Goal: Information Seeking & Learning: Learn about a topic

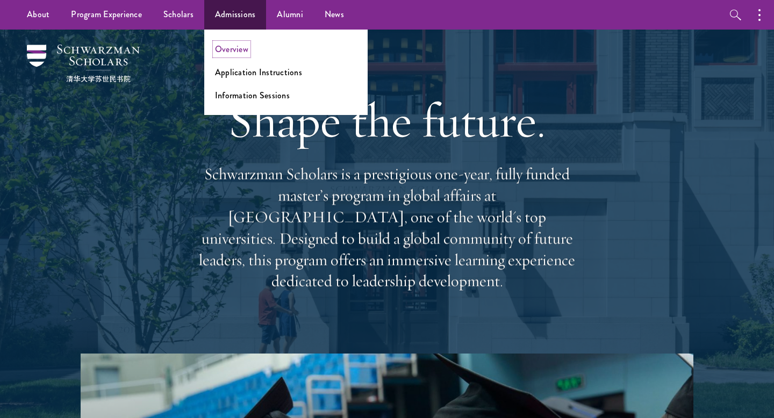
click at [240, 47] on link "Overview" at bounding box center [231, 49] width 33 height 12
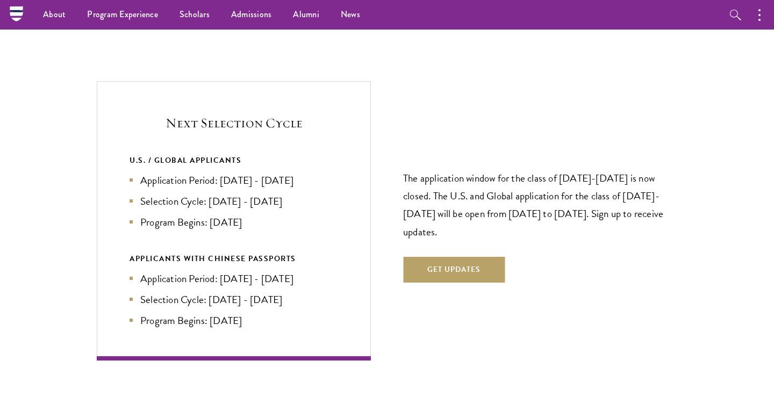
scroll to position [2250, 0]
click at [455, 257] on button "Get Updates" at bounding box center [454, 270] width 102 height 26
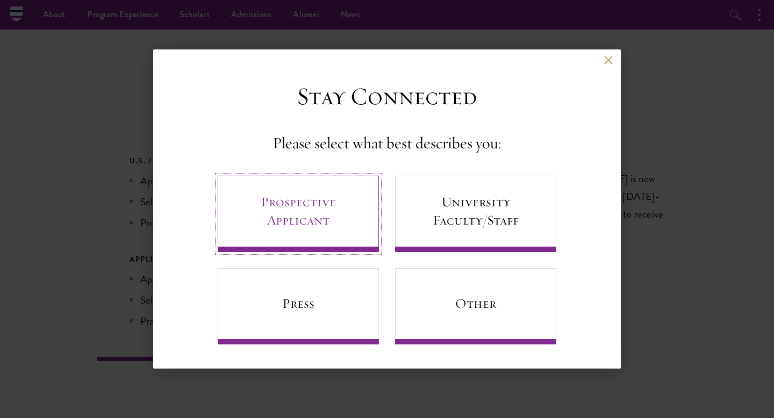
click at [346, 209] on link "Prospective Applicant" at bounding box center [298, 214] width 161 height 76
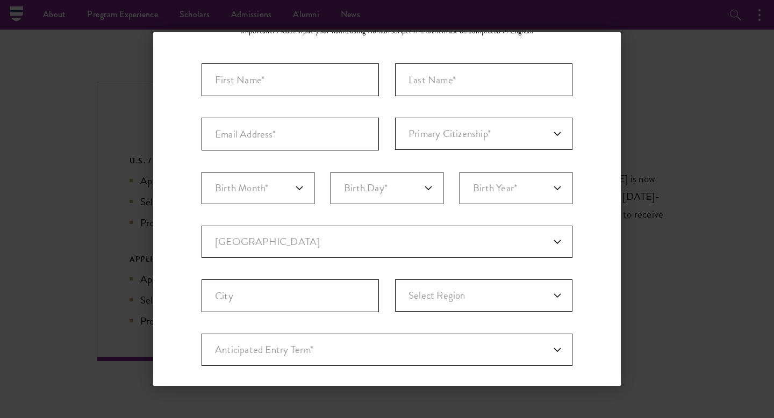
scroll to position [0, 0]
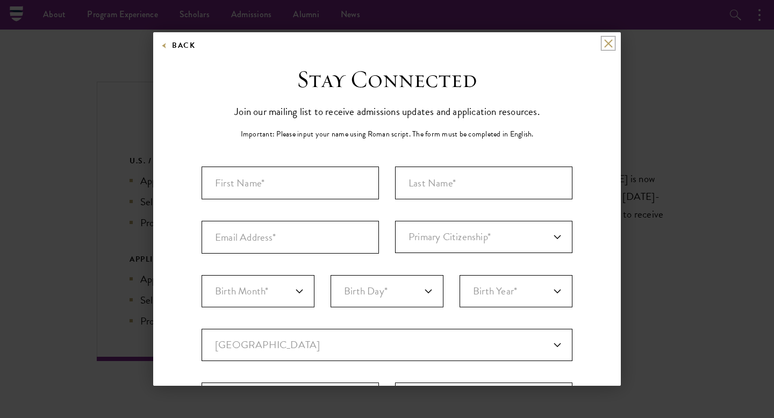
click at [608, 46] on button at bounding box center [607, 43] width 9 height 9
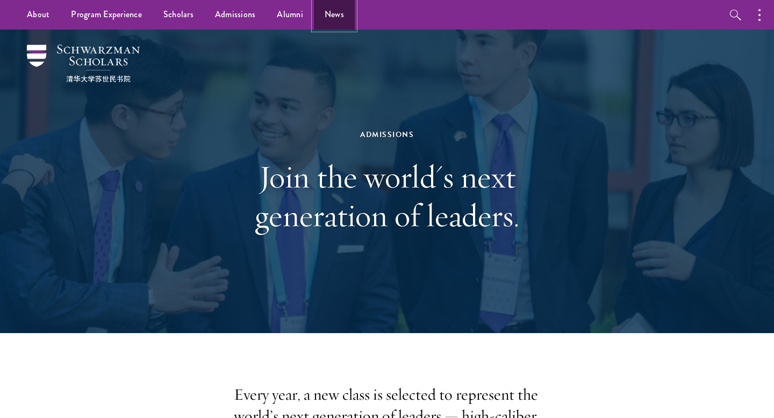
click at [334, 11] on link "News" at bounding box center [334, 15] width 41 height 30
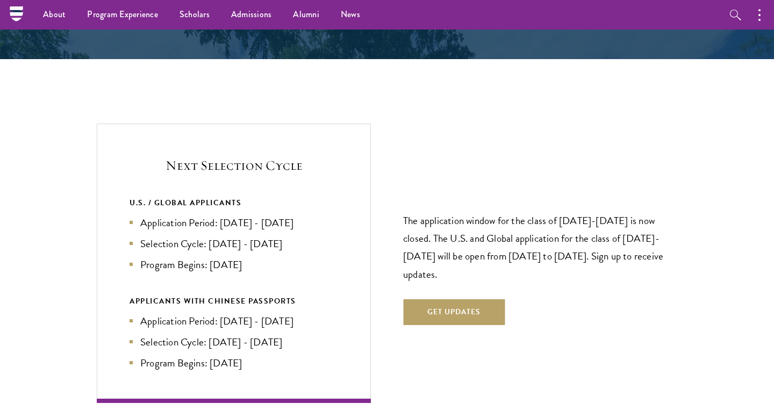
scroll to position [2205, 0]
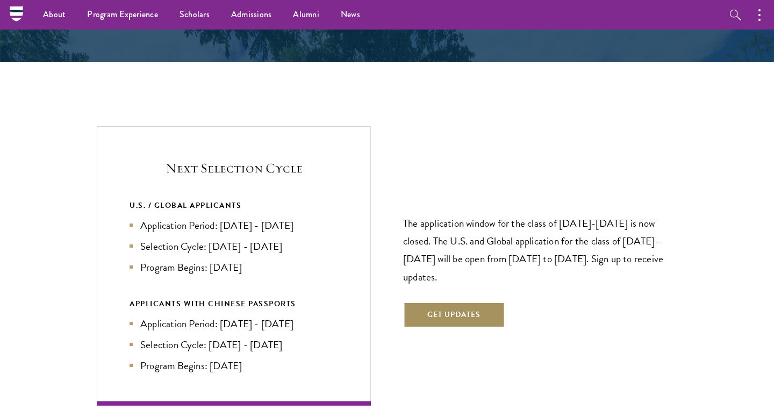
click at [461, 302] on button "Get Updates" at bounding box center [454, 315] width 102 height 26
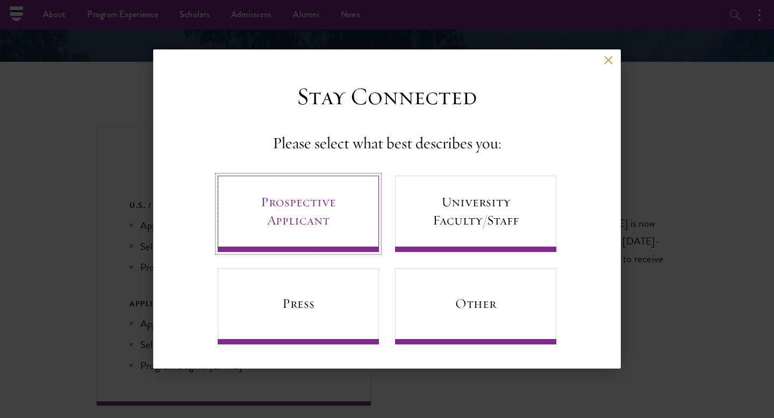
click at [332, 201] on link "Prospective Applicant" at bounding box center [298, 214] width 161 height 76
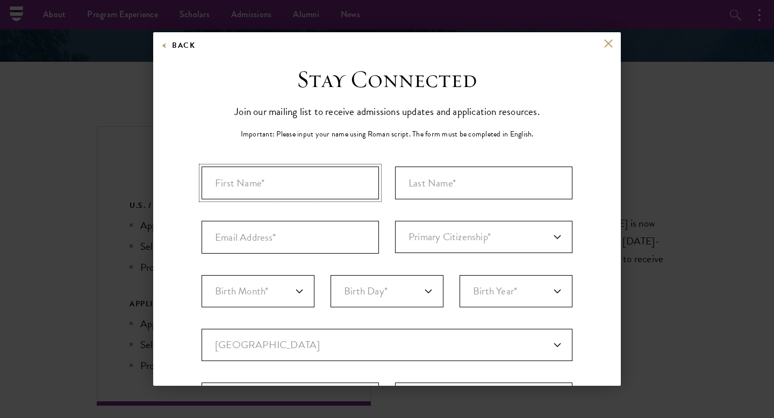
click at [299, 189] on input "First Name*" at bounding box center [290, 183] width 177 height 33
type input "Bhakti"
type input "Thummar"
type input "B.Thummar@lse.ac.uk"
select select "IN"
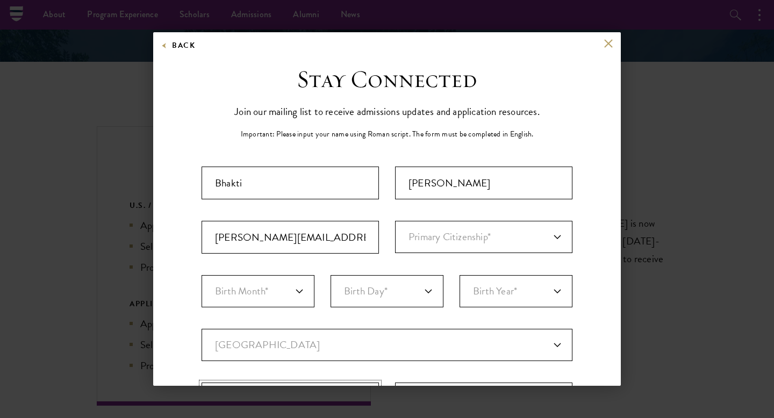
type input "London"
select select
click at [326, 234] on input "B.Thummar@lse.ac.uk" at bounding box center [290, 237] width 177 height 33
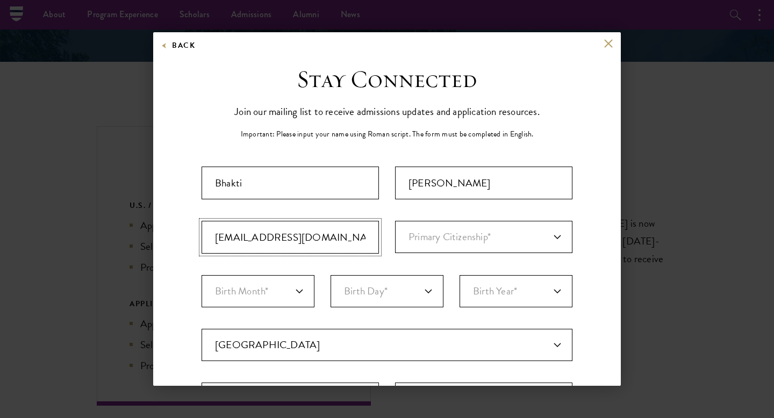
type input "bhaktithummar.c@gmail.com"
click at [435, 231] on select "Primary Citizenship* Afghanistan Aland Islands Albania Algeria Andorra Angola A…" at bounding box center [483, 237] width 177 height 32
select select "IN"
click at [395, 221] on select "Primary Citizenship* Afghanistan Aland Islands Albania Algeria Andorra Angola A…" at bounding box center [483, 237] width 177 height 32
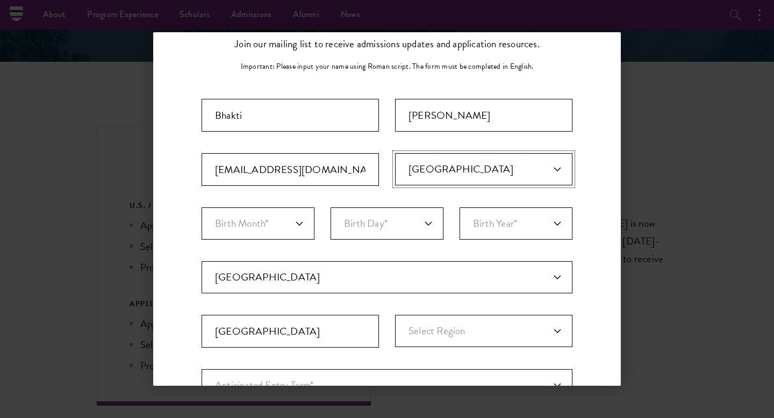
scroll to position [69, 0]
click at [274, 215] on select "Birth Month* January February March April May June July August September Octobe…" at bounding box center [258, 222] width 113 height 32
select select "09"
click at [202, 206] on select "Birth Month* January February March April May June July August September Octobe…" at bounding box center [258, 222] width 113 height 32
click at [380, 220] on select "Birth Day* 1 2 3 4 5 6 7 8 9 10 11 12 13 14 15 16 17 18 19 20 21 22 23 24 25 26…" at bounding box center [386, 222] width 113 height 32
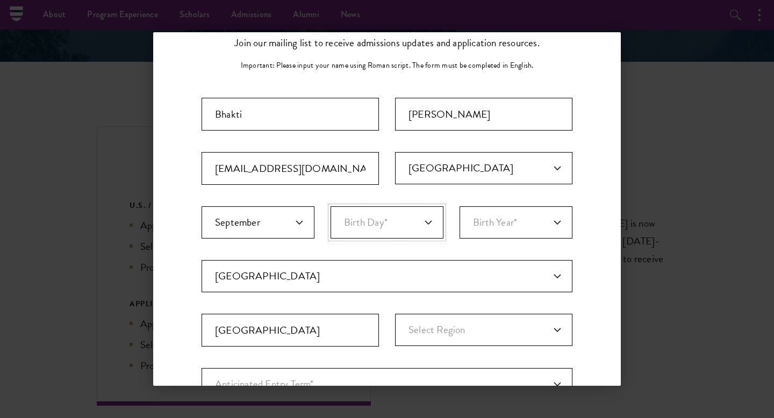
select select "13"
click at [330, 206] on select "Birth Day* 1 2 3 4 5 6 7 8 9 10 11 12 13 14 15 16 17 18 19 20 21 22 23 24 25 26…" at bounding box center [386, 222] width 113 height 32
click at [487, 238] on select "Birth Year* 2025 2024 2023 2022 2021 2020 2019 2018 2017 2016 2015 2014 2013 20…" at bounding box center [515, 222] width 113 height 32
select select "2005"
click at [459, 206] on select "Birth Year* 2025 2024 2023 2022 2021 2020 2019 2018 2017 2016 2015 2014 2013 20…" at bounding box center [515, 222] width 113 height 32
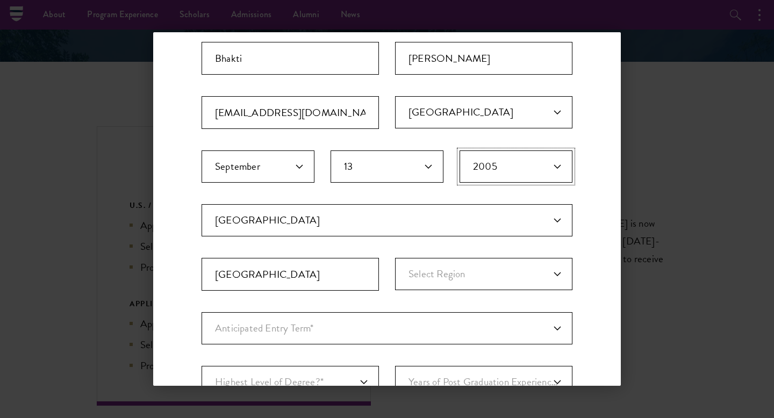
scroll to position [156, 0]
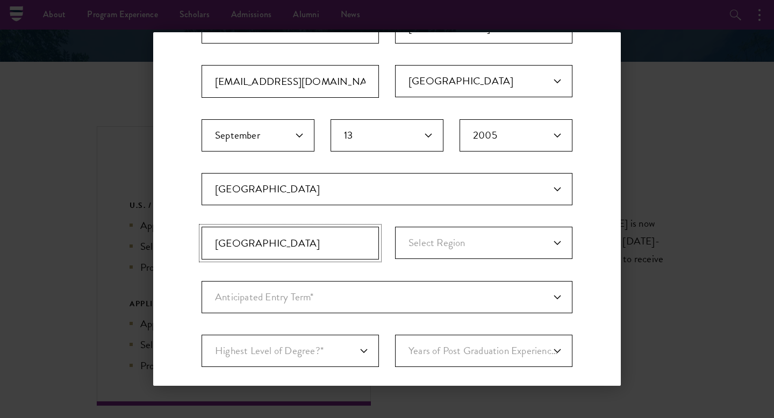
click at [335, 253] on input "London" at bounding box center [290, 243] width 177 height 33
click at [441, 245] on select "Select Region Andaman and Nicobar Islands Andhra Pradesh Arunachal Pradesh Assa…" at bounding box center [483, 243] width 177 height 32
click at [270, 234] on input "London" at bounding box center [290, 243] width 177 height 33
type input "="
click at [405, 165] on fieldset "Birth Month* January February March April May June July August September Octobe…" at bounding box center [387, 146] width 371 height 54
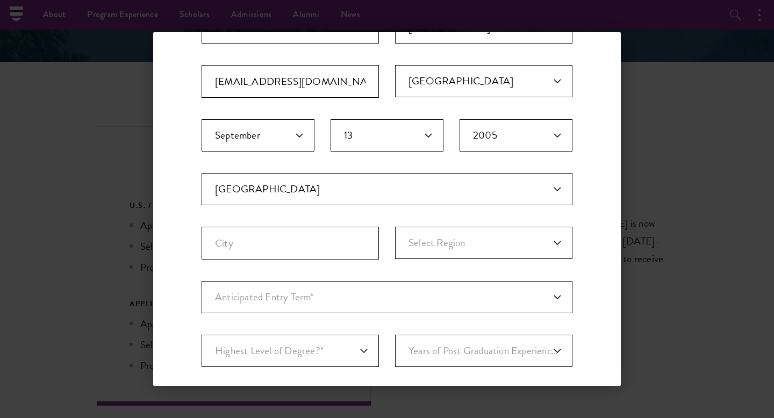
click at [405, 165] on fieldset "Birth Month* January February March April May June July August September Octobe…" at bounding box center [387, 146] width 371 height 54
click at [400, 183] on select "Current Country Afghanistan Aland Islands Albania Algeria Andorra Angola Anguil…" at bounding box center [387, 189] width 371 height 32
click at [202, 173] on select "Current Country Afghanistan Aland Islands Albania Algeria Andorra Angola Anguil…" at bounding box center [387, 189] width 371 height 32
click at [400, 183] on select "Current Country Afghanistan Aland Islands Albania Algeria Andorra Angola Anguil…" at bounding box center [387, 189] width 371 height 32
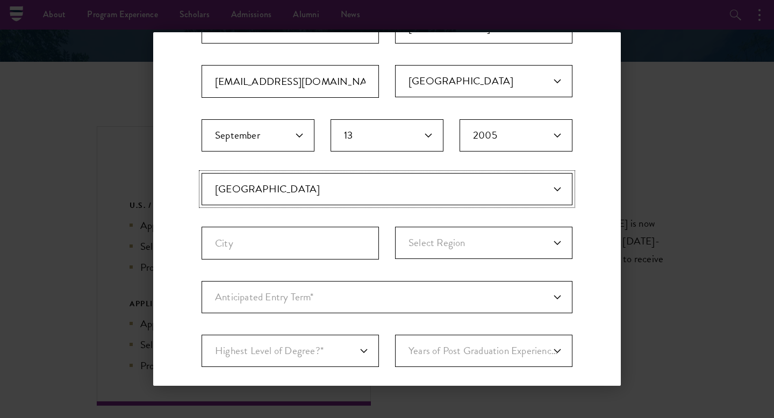
click at [202, 173] on select "Current Country Afghanistan Aland Islands Albania Algeria Andorra Angola Anguil…" at bounding box center [387, 189] width 371 height 32
click at [400, 183] on select "Current Country Afghanistan Aland Islands Albania Algeria Andorra Angola Anguil…" at bounding box center [387, 189] width 371 height 32
select select "UK"
click at [202, 173] on select "Current Country Afghanistan Aland Islands Albania Algeria Andorra Angola Anguil…" at bounding box center [387, 189] width 371 height 32
select select
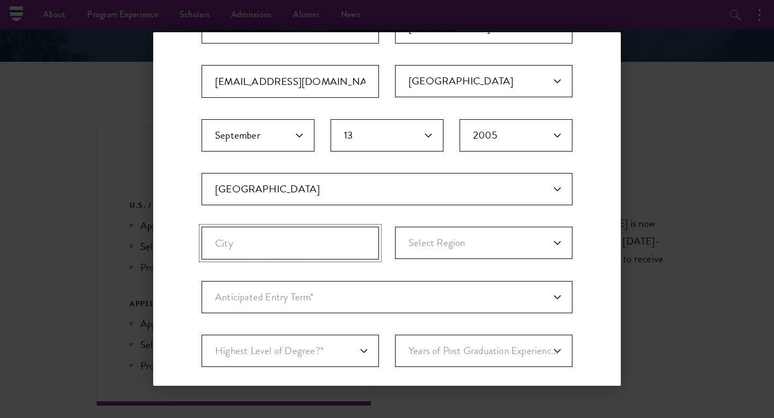
click at [325, 239] on input "City" at bounding box center [290, 243] width 177 height 33
type input "London"
select select "[GEOGRAPHIC_DATA]"
click at [363, 284] on select "Anticipated Entry Term* August 2026 (Application opens April 2025) Just Explori…" at bounding box center [387, 297] width 371 height 32
select select "e64b8ab3-eabb-4867-96d5-7e6b4840665f"
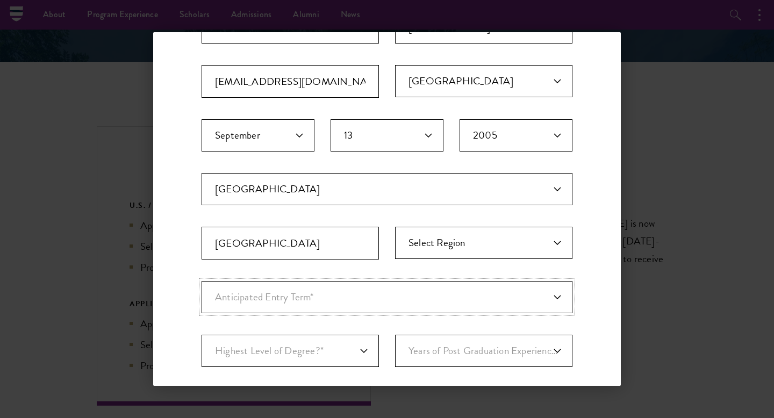
click at [202, 281] on select "Anticipated Entry Term* August 2026 (Application opens April 2025) Just Explori…" at bounding box center [387, 297] width 371 height 32
click at [337, 345] on select "Highest Level of Degree?* PHD Bachelor's Master's Current Undergraduate Student" at bounding box center [290, 351] width 177 height 32
select select "baef124f-e103-44b1-8ca6-5d0669438e44"
click at [202, 335] on select "Highest Level of Degree?* PHD Bachelor's Master's Current Undergraduate Student" at bounding box center [290, 351] width 177 height 32
click at [432, 341] on select "Years of Post Graduation Experience?* 1 2 3 4 5 6 7 8 9 10" at bounding box center [483, 351] width 177 height 32
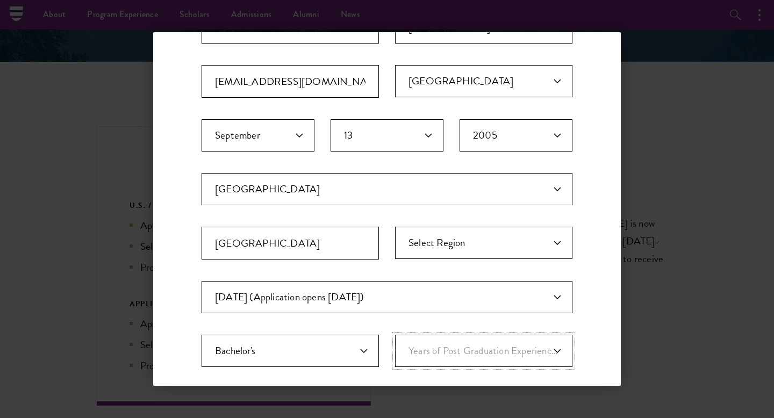
click at [395, 335] on select "Years of Post Graduation Experience?* 1 2 3 4 5 6 7 8 9 10" at bounding box center [483, 351] width 177 height 32
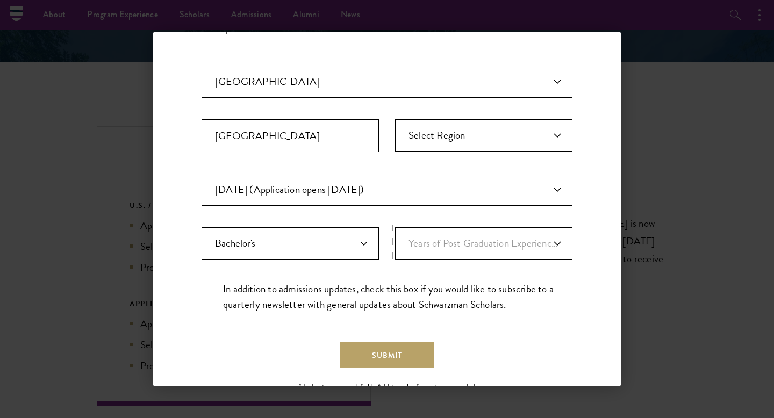
scroll to position [279, 0]
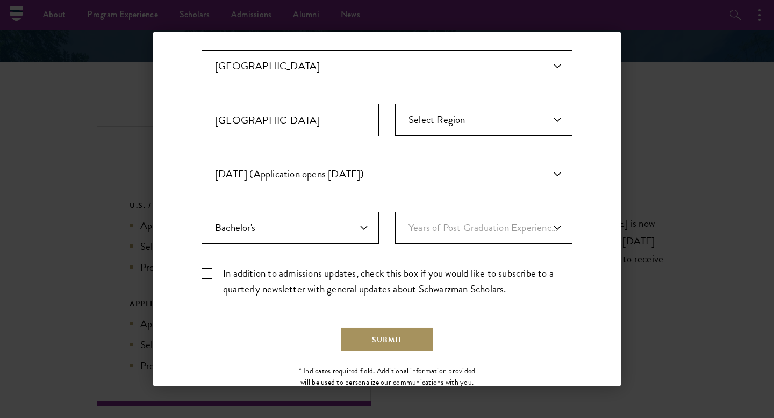
click at [384, 335] on button "Submit" at bounding box center [387, 340] width 94 height 26
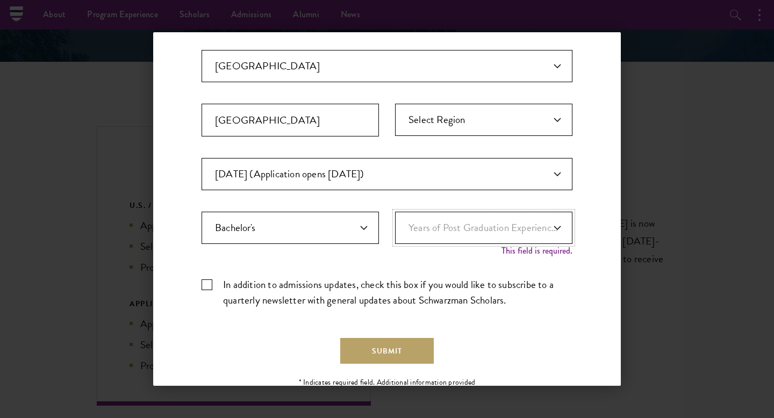
click at [458, 235] on select "Years of Post Graduation Experience?* 1 2 3 4 5 6 7 8 9 10" at bounding box center [483, 228] width 177 height 32
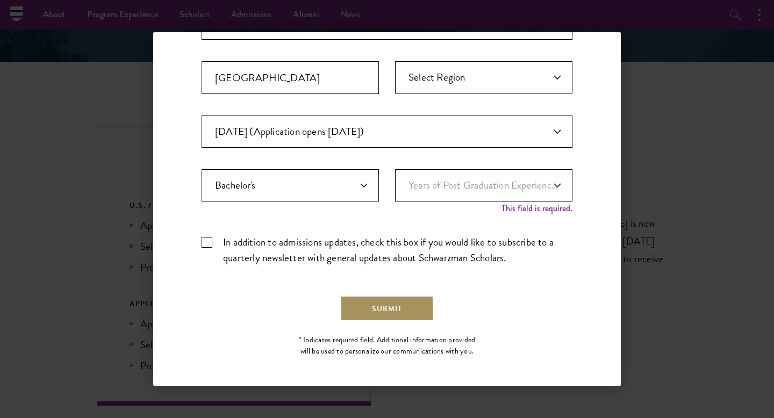
scroll to position [324, 0]
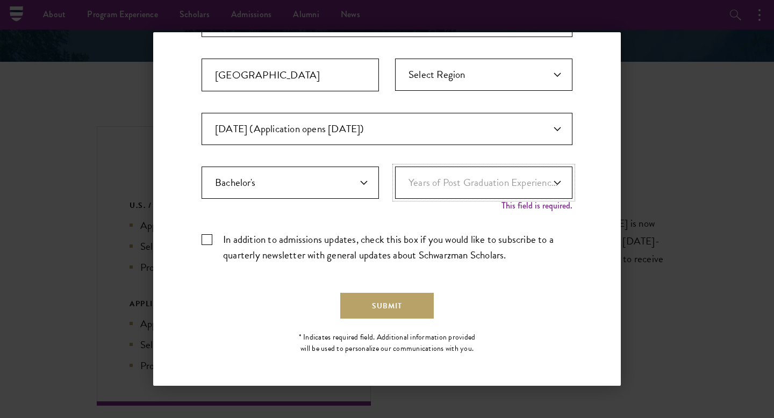
click at [448, 183] on select "Years of Post Graduation Experience?* 1 2 3 4 5 6 7 8 9 10" at bounding box center [483, 183] width 177 height 32
select select "1"
click at [395, 178] on select "Years of Post Graduation Experience?* 1 2 3 4 5 6 7 8 9 10" at bounding box center [483, 183] width 177 height 32
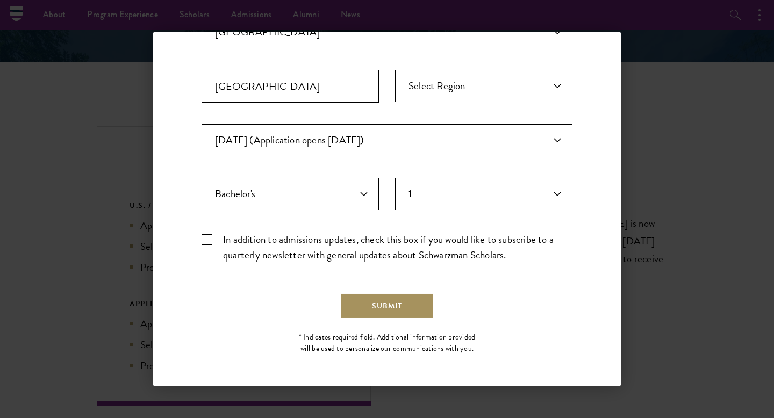
click at [385, 297] on button "Submit" at bounding box center [387, 306] width 94 height 26
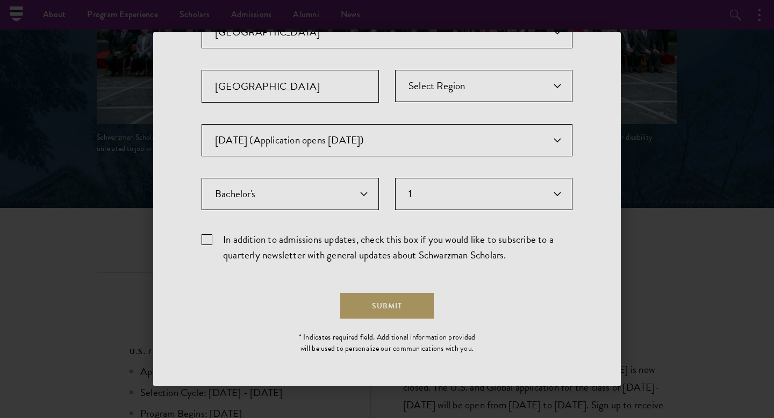
scroll to position [0, 0]
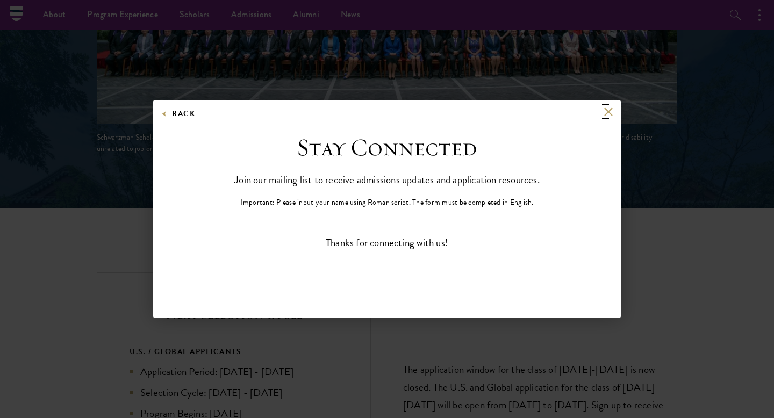
click at [609, 110] on button at bounding box center [607, 111] width 9 height 9
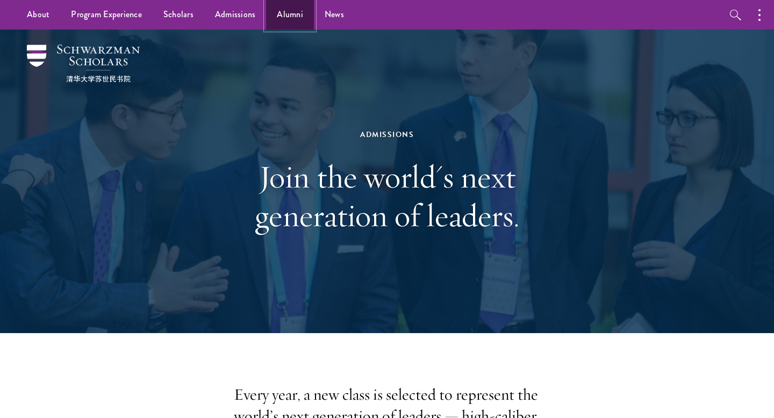
click at [296, 26] on link "Alumni" at bounding box center [290, 15] width 48 height 30
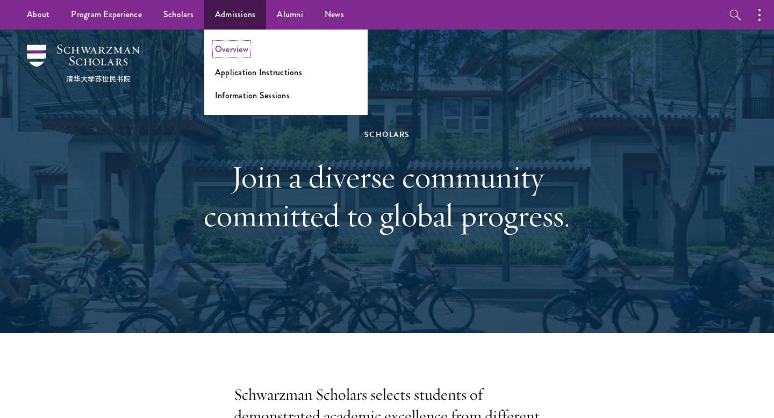
click at [234, 47] on link "Overview" at bounding box center [231, 49] width 33 height 12
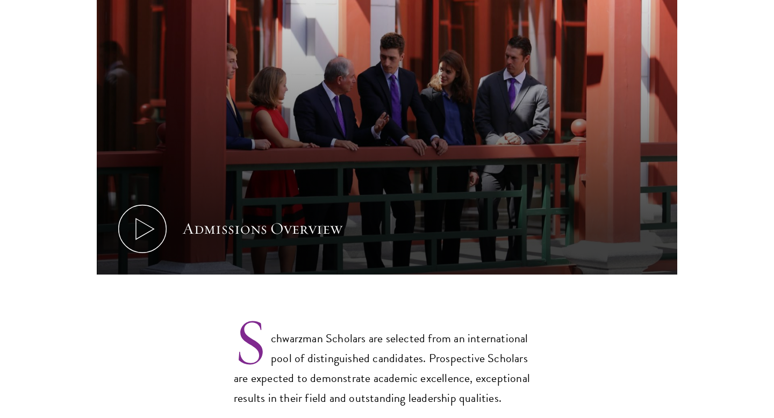
scroll to position [668, 0]
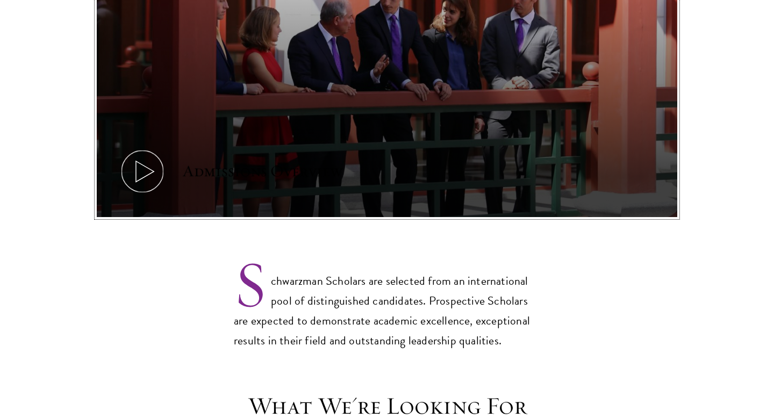
click at [215, 161] on div "Admissions Overview" at bounding box center [263, 171] width 160 height 21
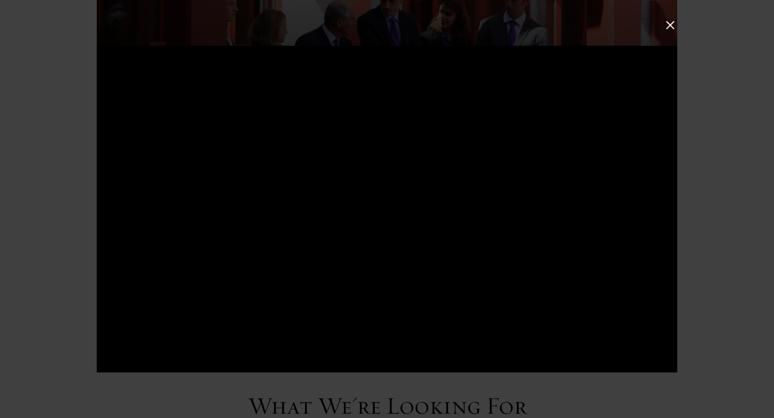
click at [668, 26] on button at bounding box center [670, 25] width 14 height 14
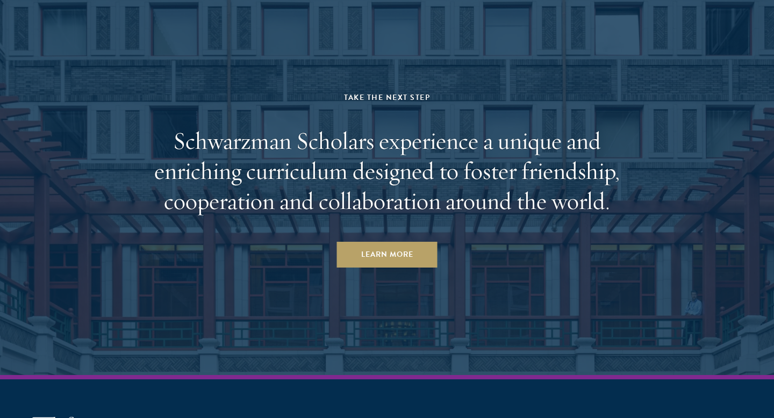
scroll to position [5272, 0]
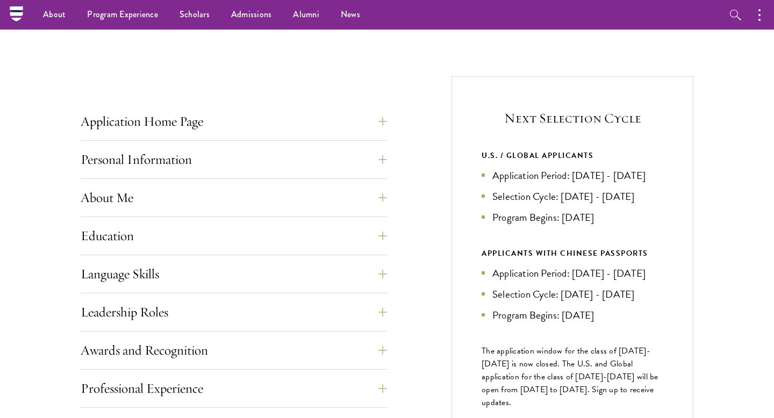
scroll to position [197, 0]
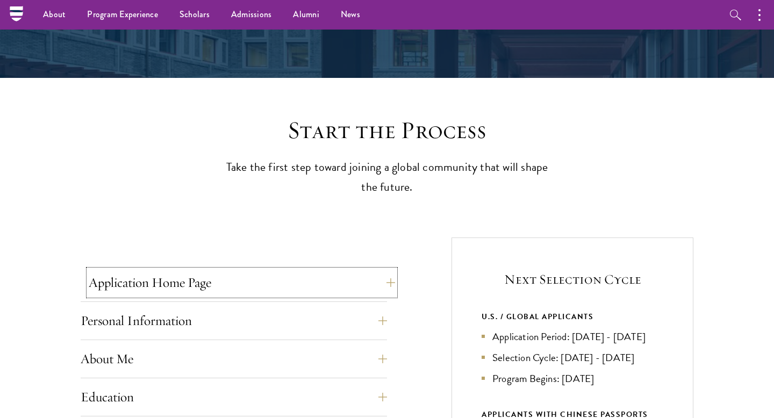
click at [248, 278] on button "Application Home Page" at bounding box center [242, 283] width 306 height 26
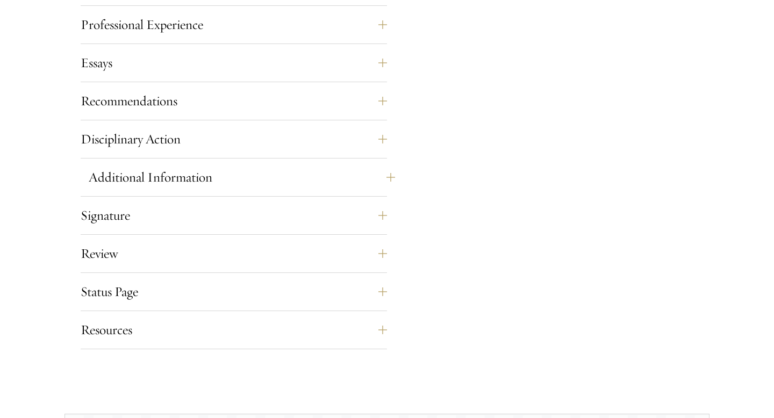
scroll to position [1237, 0]
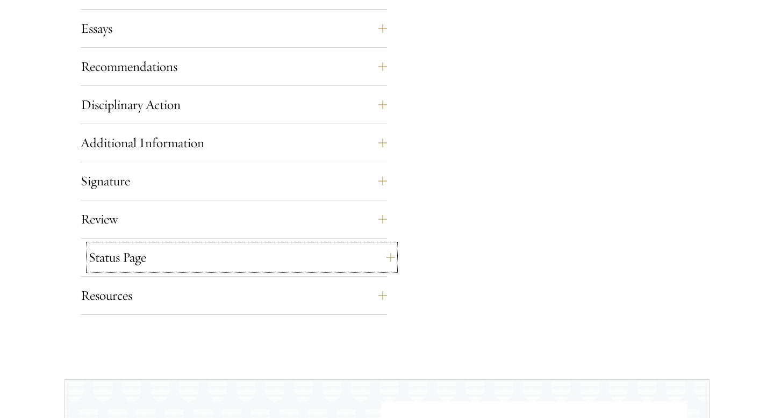
click at [111, 267] on button "Status Page" at bounding box center [242, 258] width 306 height 26
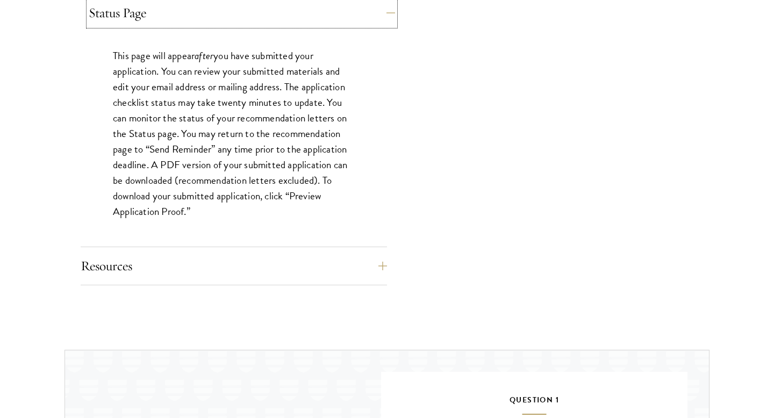
scroll to position [1010, 0]
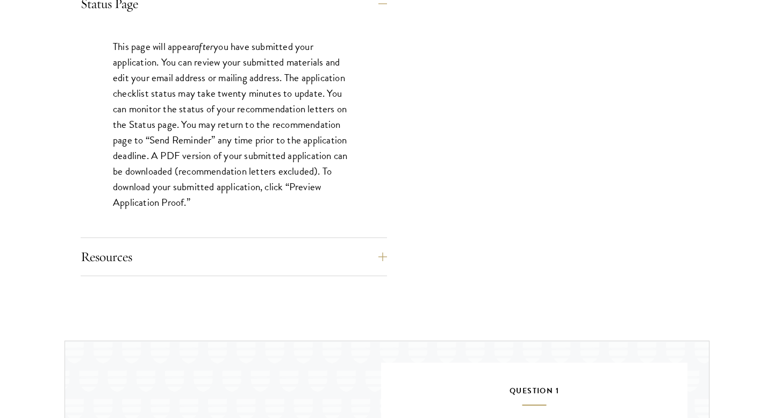
click at [126, 274] on div "Resources Eligibility Requirements Application FAQ Technical Support: apptech@s…" at bounding box center [234, 260] width 306 height 32
click at [114, 247] on button "Resources" at bounding box center [242, 257] width 306 height 26
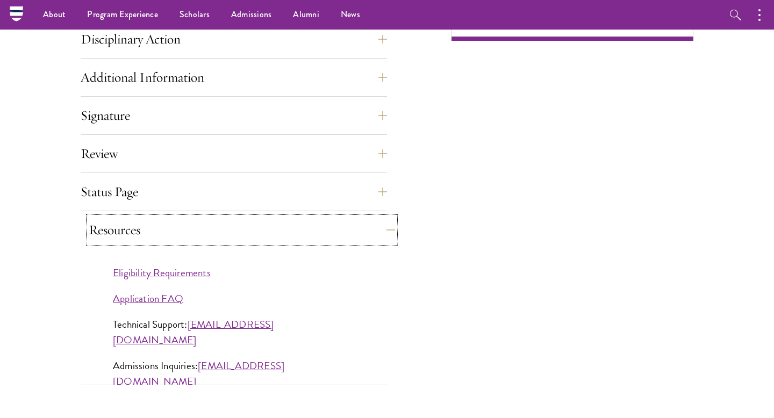
scroll to position [793, 0]
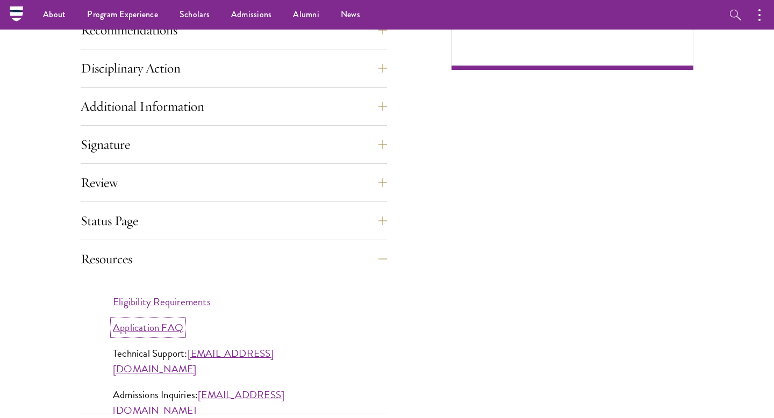
click at [138, 332] on link "Application FAQ" at bounding box center [148, 328] width 70 height 16
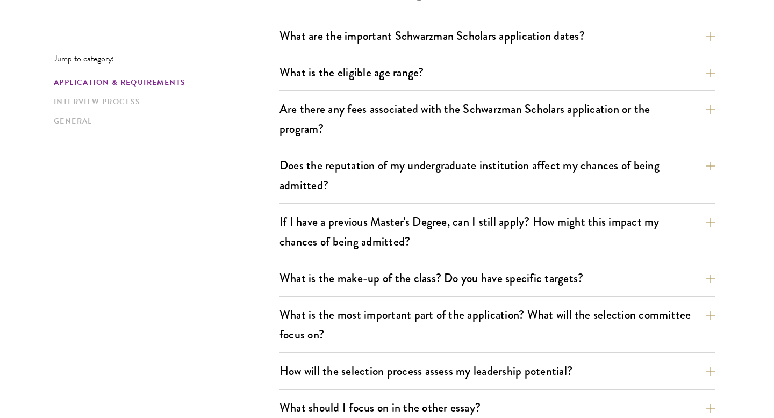
scroll to position [338, 0]
click at [114, 103] on link "Interview Process" at bounding box center [163, 101] width 219 height 11
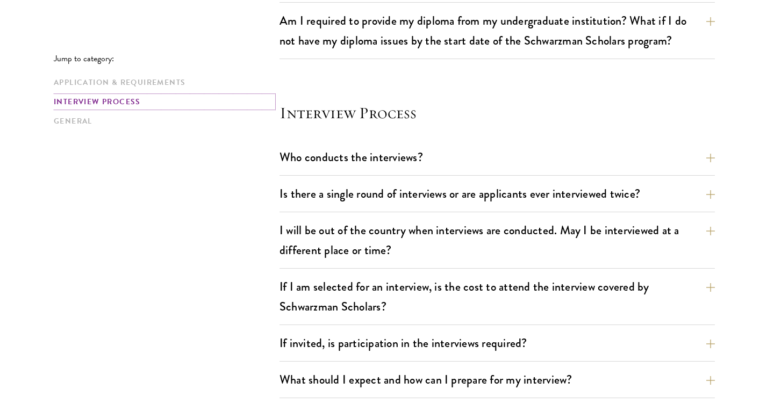
scroll to position [1198, 0]
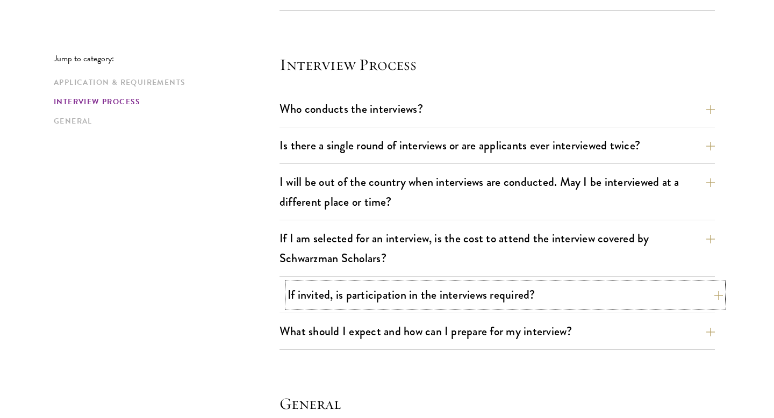
click at [332, 300] on button "If invited, is participation in the interviews required?" at bounding box center [504, 295] width 435 height 24
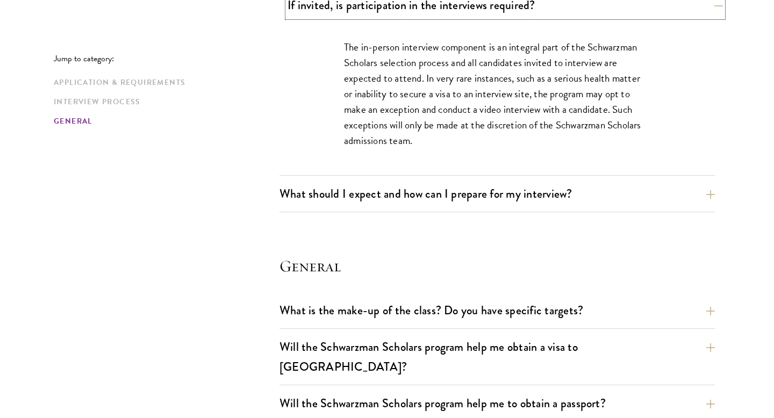
scroll to position [1557, 0]
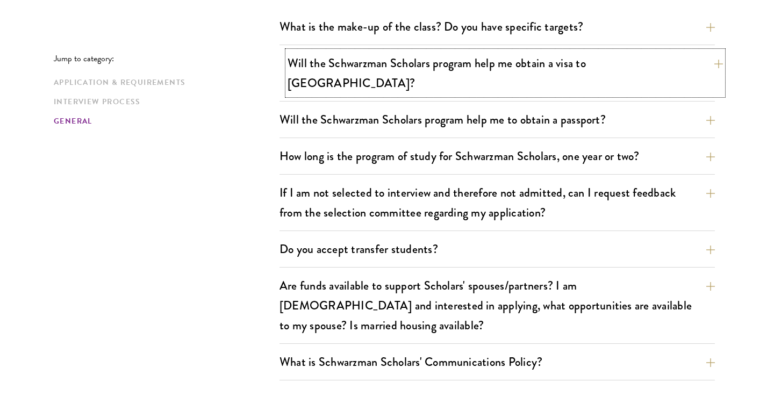
click at [377, 60] on button "Will the Schwarzman Scholars program help me obtain a visa to [GEOGRAPHIC_DATA]?" at bounding box center [504, 73] width 435 height 44
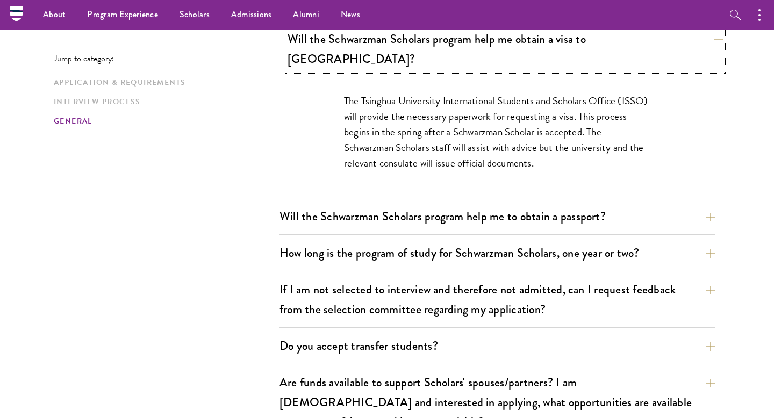
scroll to position [1619, 0]
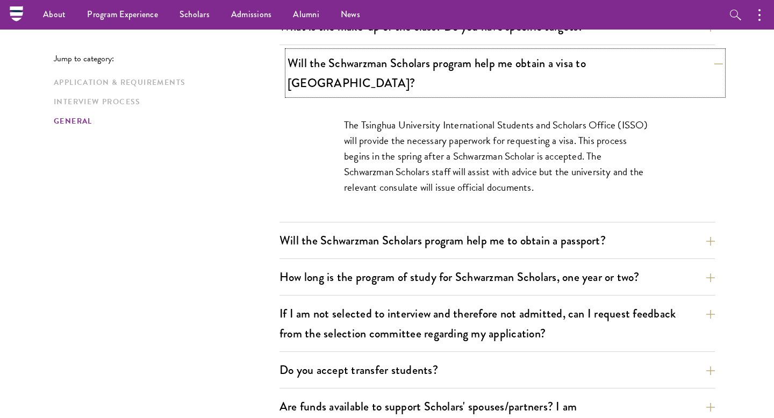
click at [377, 60] on button "Will the Schwarzman Scholars program help me obtain a visa to [GEOGRAPHIC_DATA]?" at bounding box center [504, 73] width 435 height 44
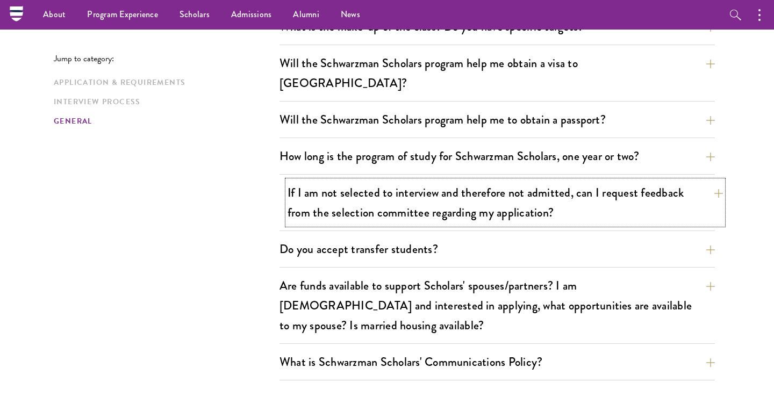
click at [376, 189] on button "If I am not selected to interview and therefore not admitted, can I request fee…" at bounding box center [504, 203] width 435 height 44
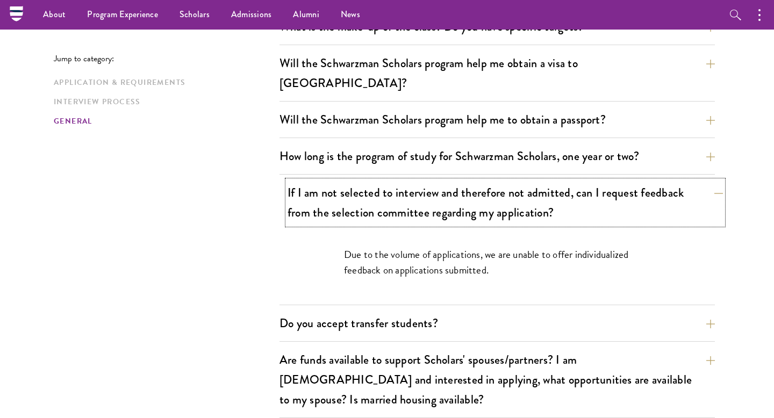
click at [376, 189] on button "If I am not selected to interview and therefore not admitted, can I request fee…" at bounding box center [504, 203] width 435 height 44
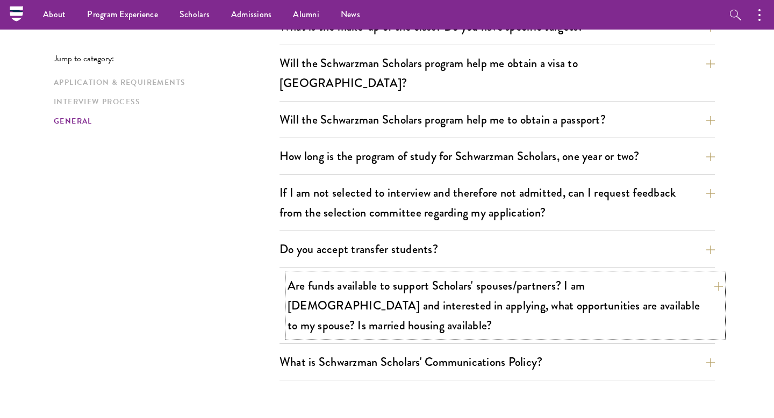
click at [374, 274] on button "Are funds available to support Scholars' spouses/partners? I am [DEMOGRAPHIC_DA…" at bounding box center [504, 306] width 435 height 64
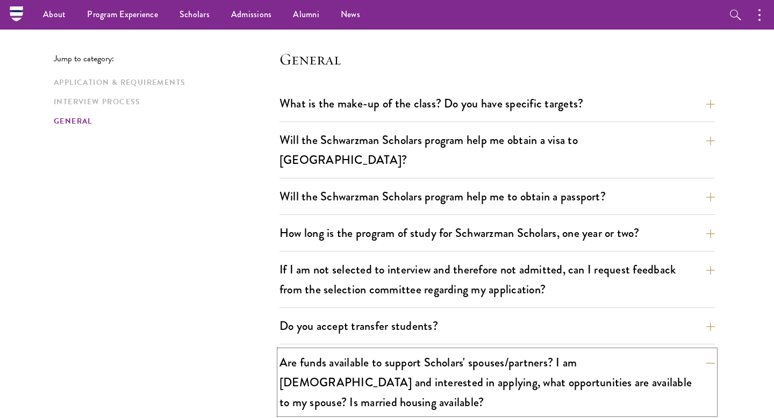
scroll to position [1541, 0]
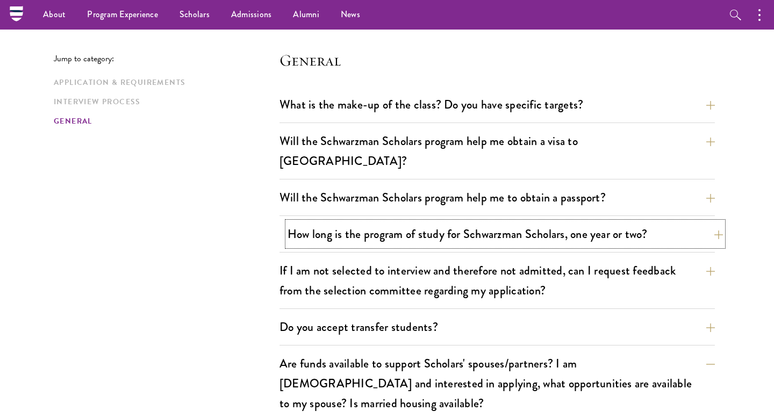
click at [415, 222] on button "How long is the program of study for Schwarzman Scholars, one year or two?" at bounding box center [504, 234] width 435 height 24
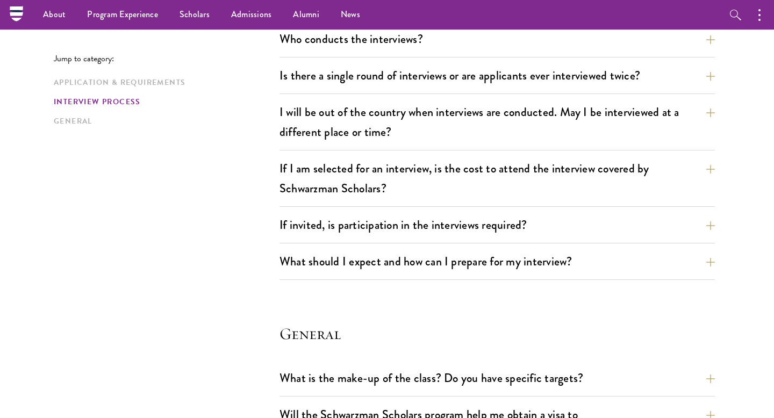
scroll to position [1260, 0]
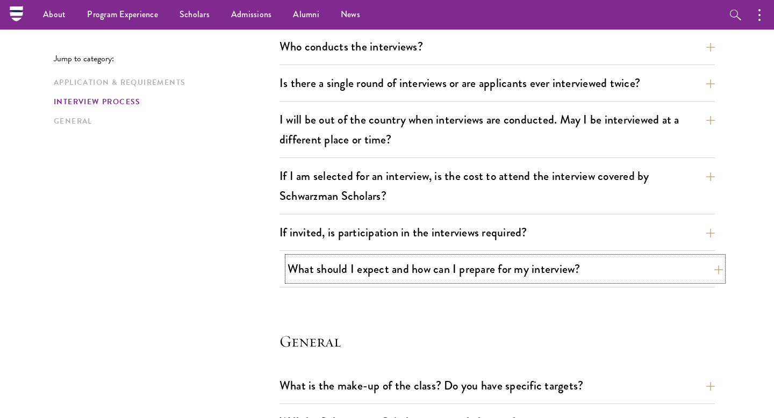
click at [423, 269] on button "What should I expect and how can I prepare for my interview?" at bounding box center [504, 269] width 435 height 24
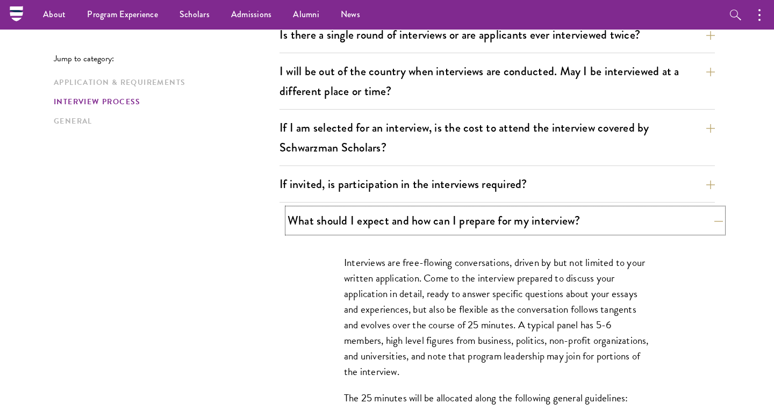
scroll to position [1304, 0]
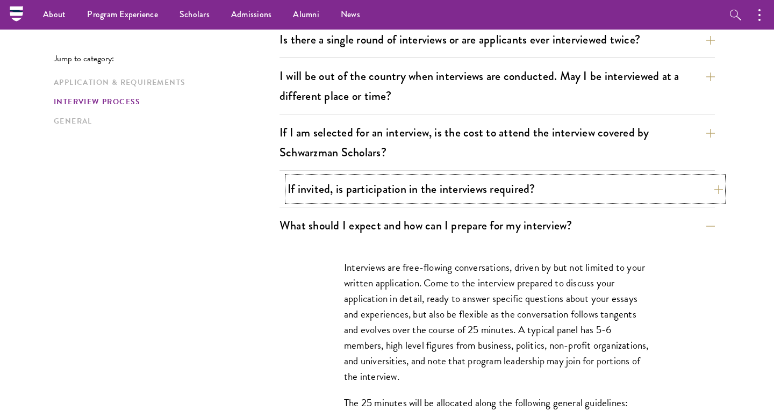
click at [386, 198] on button "If invited, is participation in the interviews required?" at bounding box center [504, 189] width 435 height 24
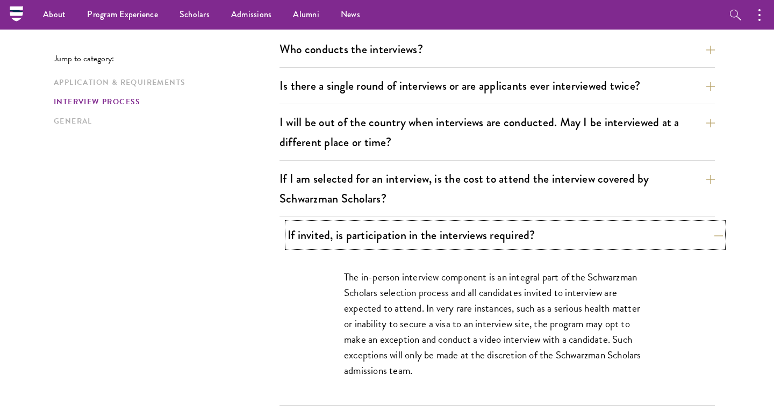
scroll to position [1256, 0]
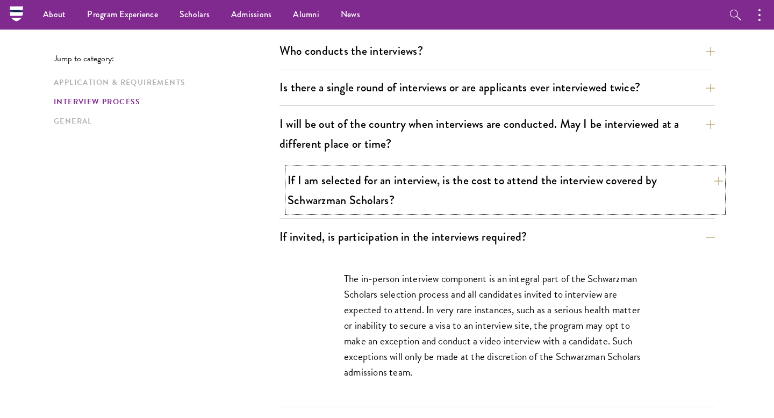
click at [386, 198] on button "If I am selected for an interview, is the cost to attend the interview covered …" at bounding box center [504, 190] width 435 height 44
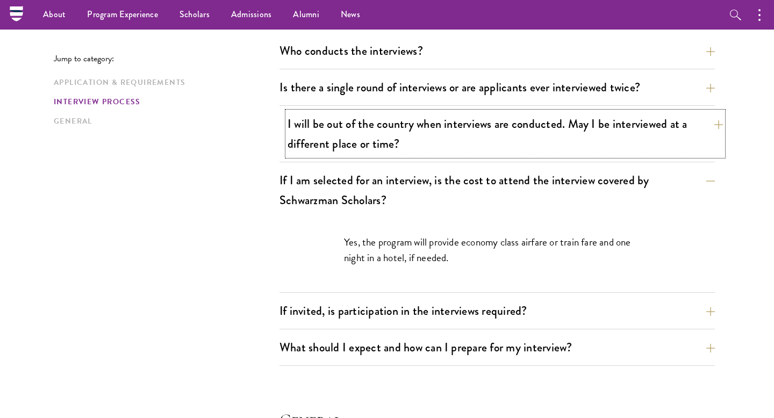
click at [384, 124] on button "I will be out of the country when interviews are conducted. May I be interviewe…" at bounding box center [504, 134] width 435 height 44
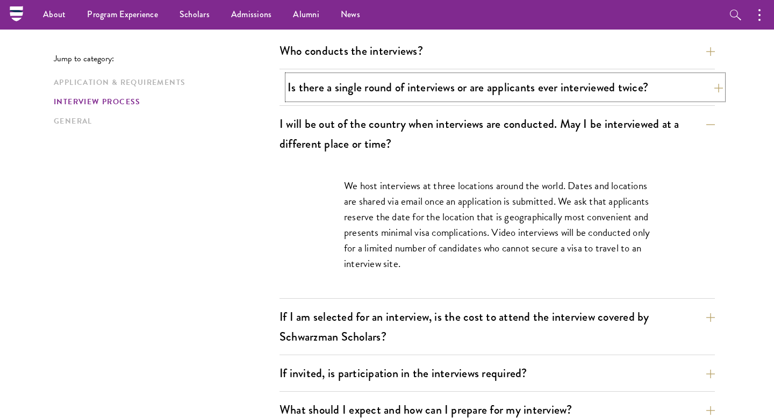
click at [359, 90] on button "Is there a single round of interviews or are applicants ever interviewed twice?" at bounding box center [504, 87] width 435 height 24
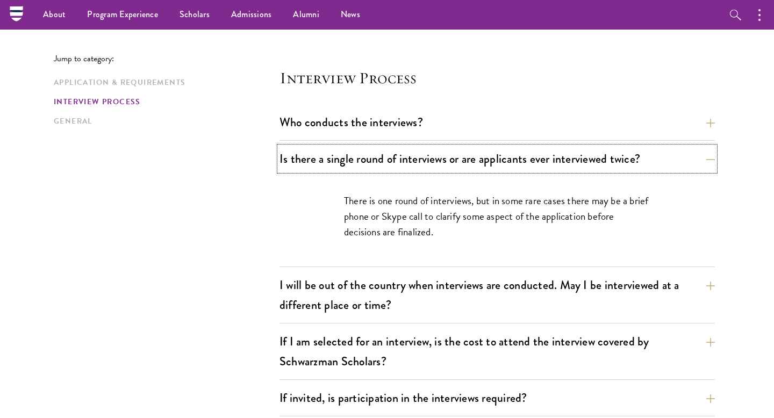
scroll to position [1183, 0]
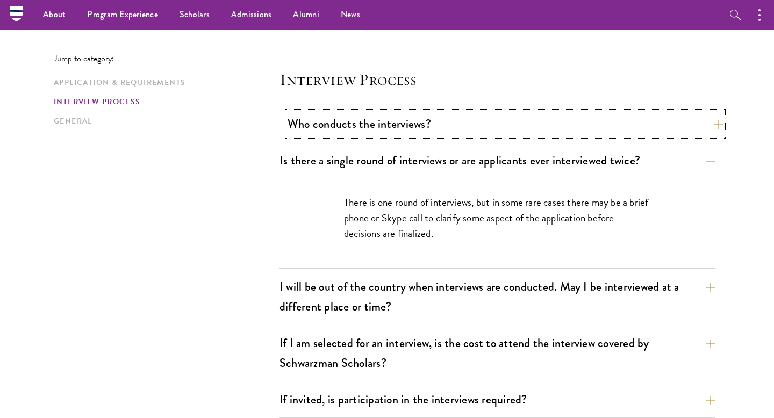
click at [361, 119] on button "Who conducts the interviews?" at bounding box center [504, 124] width 435 height 24
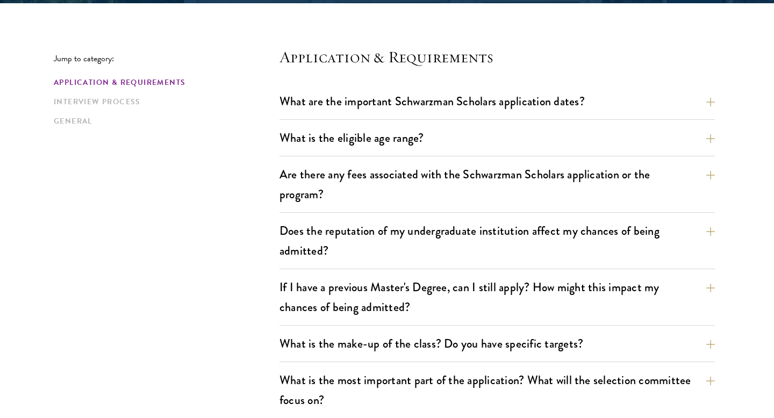
scroll to position [274, 0]
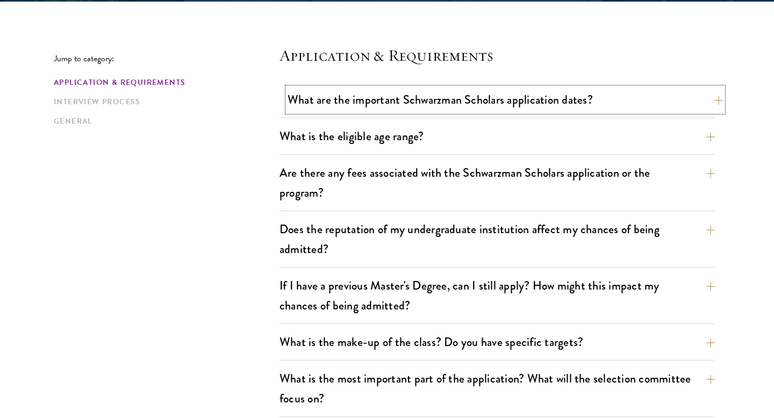
click at [395, 91] on button "What are the important Schwarzman Scholars application dates?" at bounding box center [504, 100] width 435 height 24
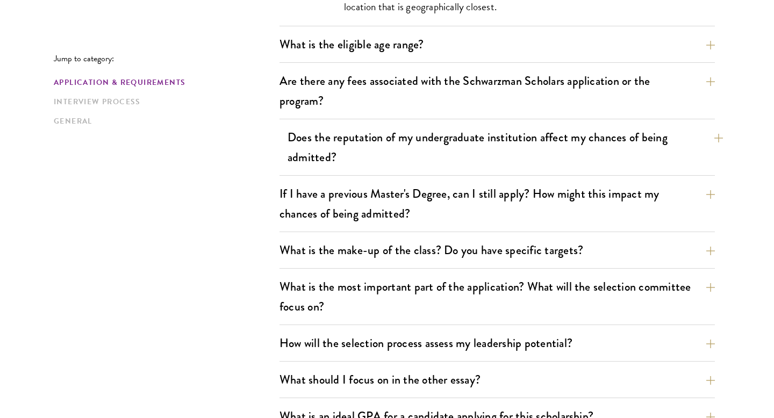
scroll to position [688, 0]
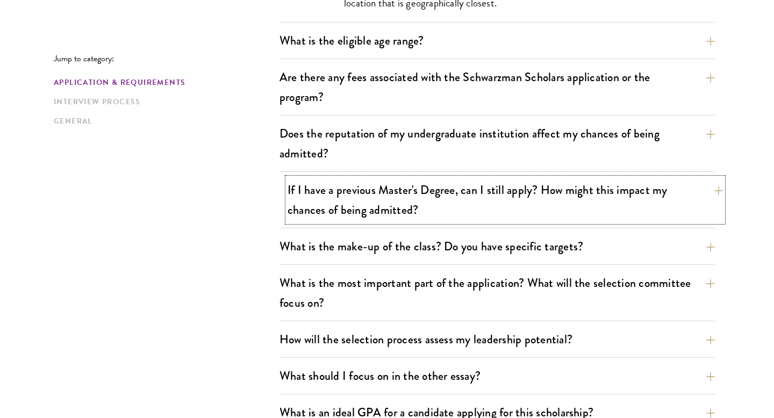
click at [452, 204] on button "If I have a previous Master's Degree, can I still apply? How might this impact …" at bounding box center [504, 200] width 435 height 44
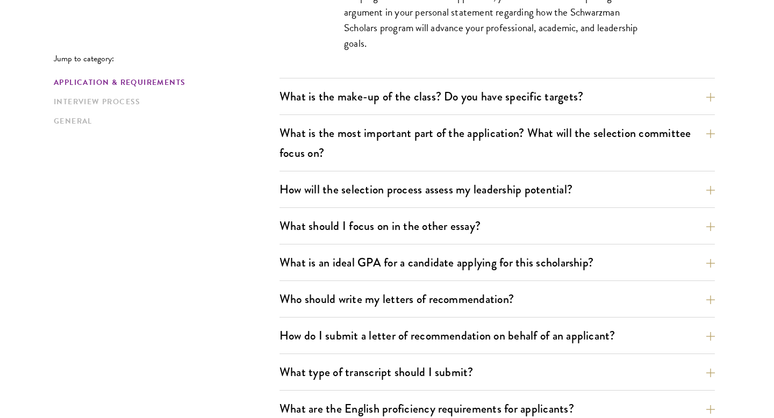
scroll to position [668, 0]
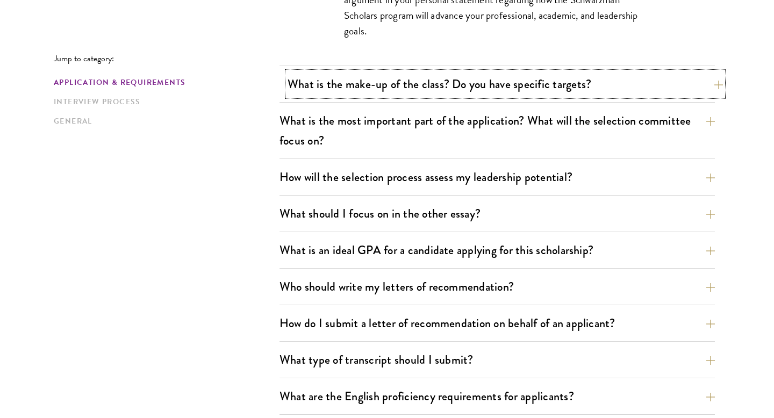
click at [442, 77] on button "What is the make-up of the class? Do you have specific targets?" at bounding box center [504, 84] width 435 height 24
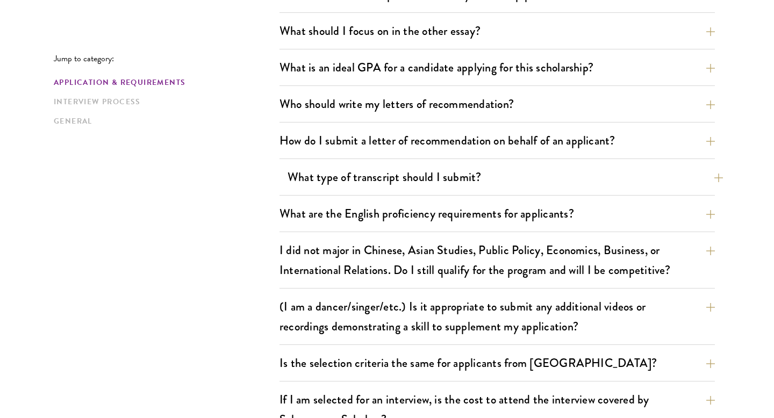
scroll to position [930, 0]
click at [425, 69] on button "What is an ideal GPA for a candidate applying for this scholarship?" at bounding box center [504, 67] width 435 height 24
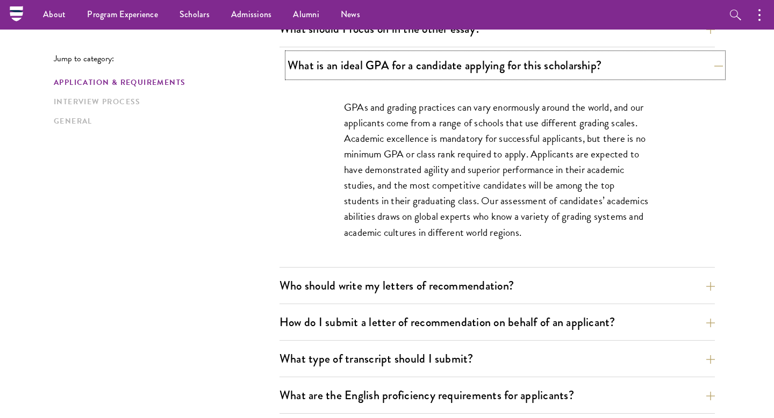
scroll to position [715, 0]
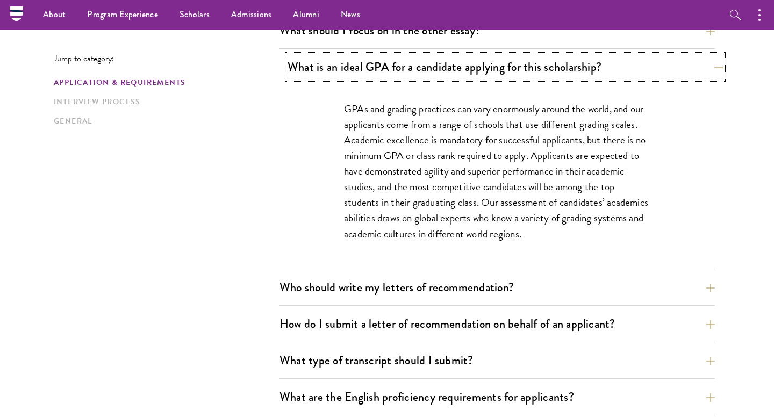
click at [425, 69] on button "What is an ideal GPA for a candidate applying for this scholarship?" at bounding box center [504, 67] width 435 height 24
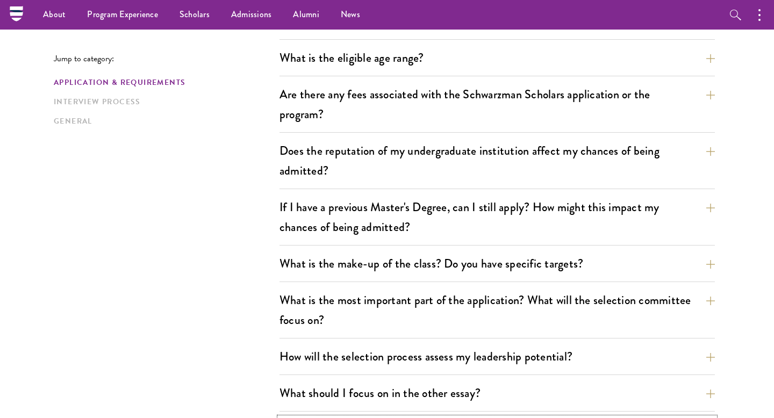
scroll to position [0, 0]
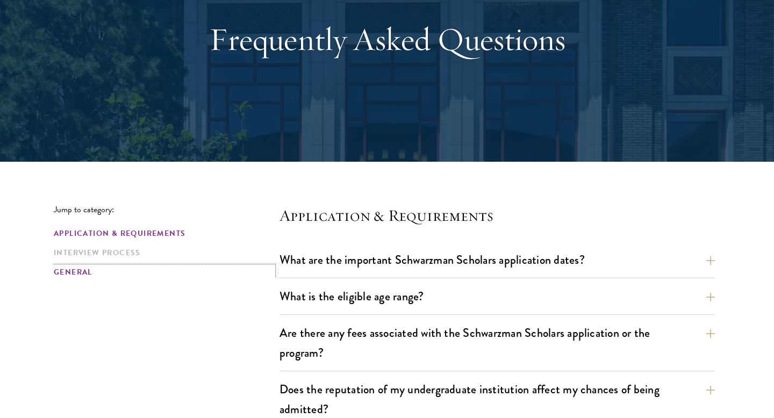
click at [57, 273] on link "General" at bounding box center [163, 272] width 219 height 11
